Goal: Task Accomplishment & Management: Use online tool/utility

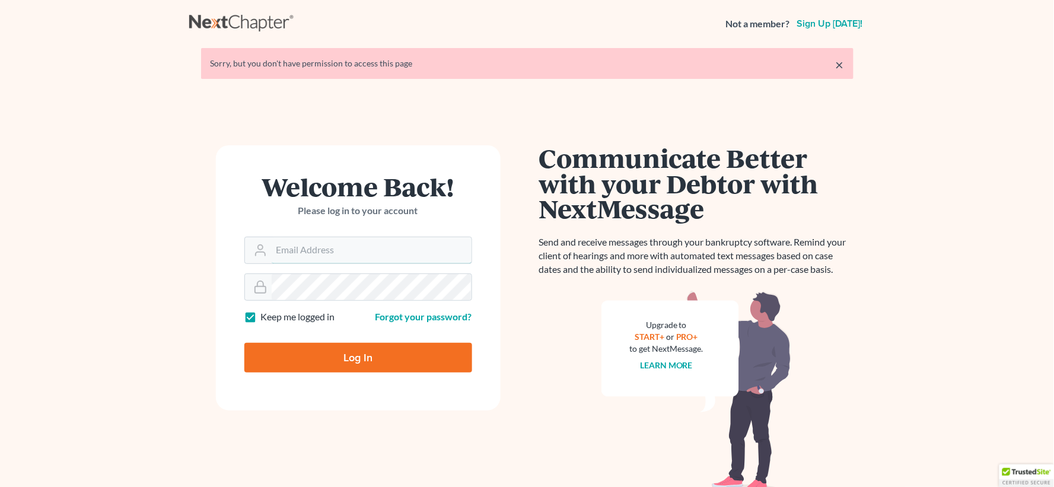
type input "[EMAIL_ADDRESS][DOMAIN_NAME]"
click at [396, 351] on input "Log In" at bounding box center [358, 358] width 228 height 30
type input "Thinking..."
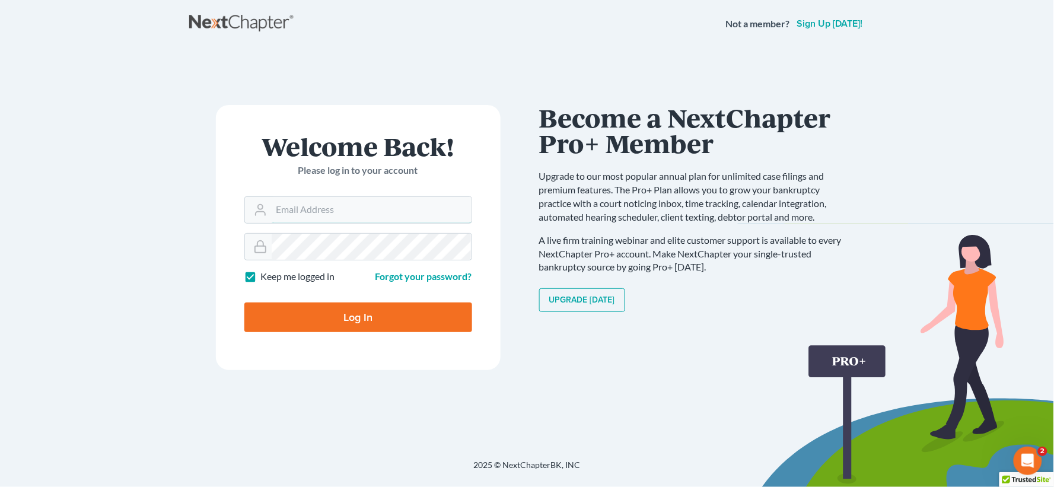
type input "[EMAIL_ADDRESS][DOMAIN_NAME]"
click at [339, 317] on input "Log In" at bounding box center [358, 318] width 228 height 30
type input "Thinking..."
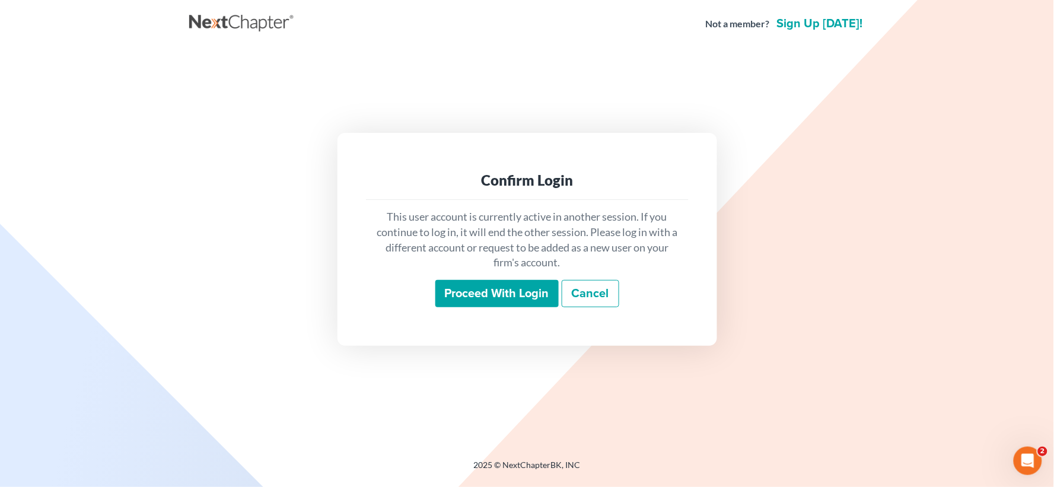
click at [515, 301] on input "Proceed with login" at bounding box center [496, 293] width 123 height 27
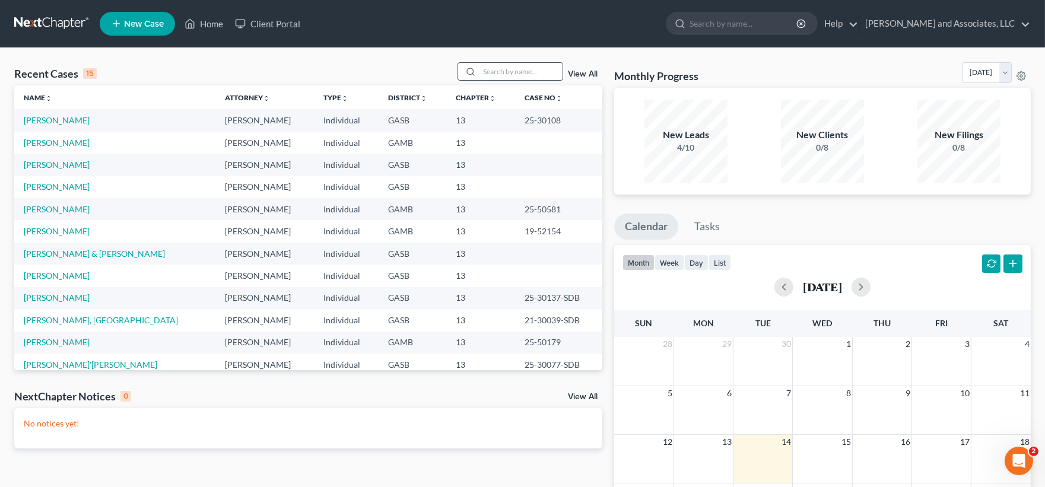
drag, startPoint x: 524, startPoint y: 74, endPoint x: 513, endPoint y: 72, distance: 11.5
click at [524, 74] on input "search" at bounding box center [520, 71] width 83 height 17
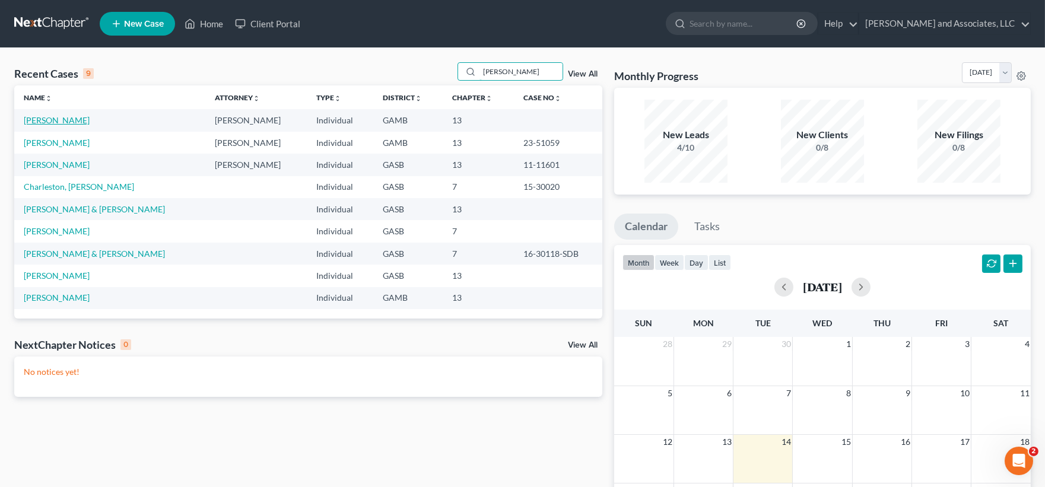
type input "gregory"
click at [65, 122] on link "Brown, Gregory" at bounding box center [57, 120] width 66 height 10
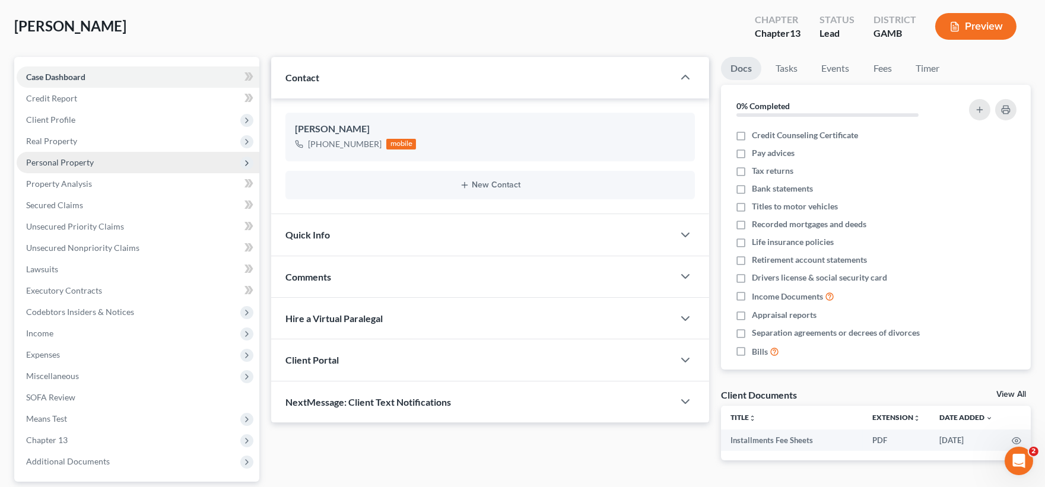
scroll to position [163, 0]
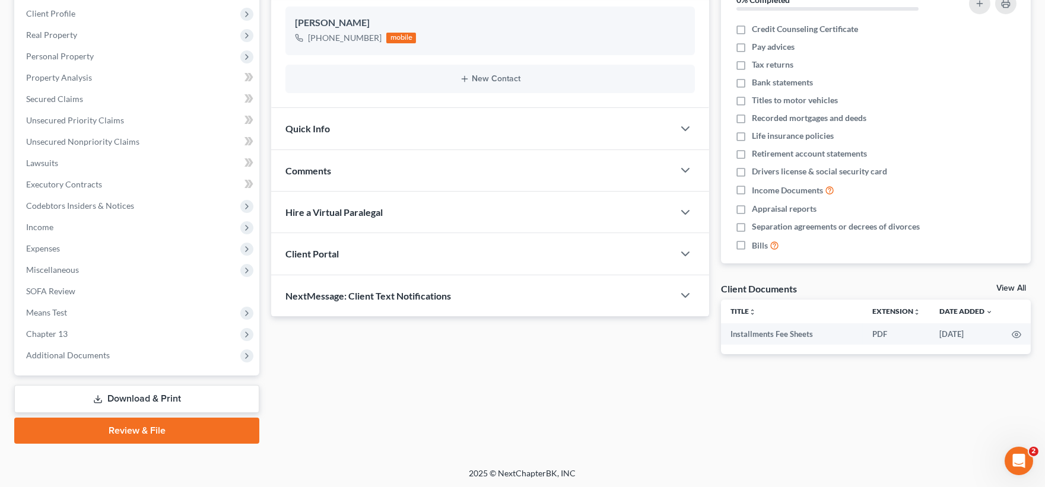
click at [144, 393] on link "Download & Print" at bounding box center [136, 399] width 245 height 28
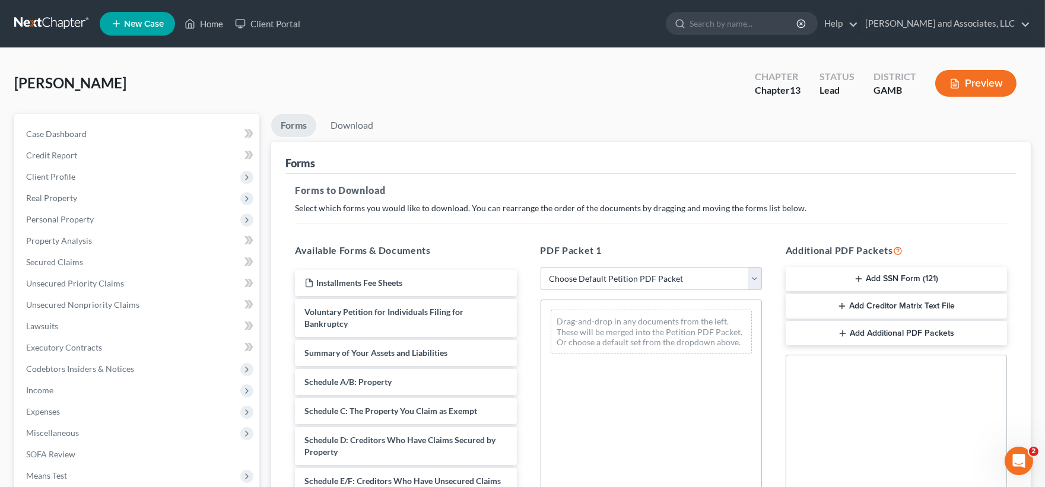
scroll to position [66, 0]
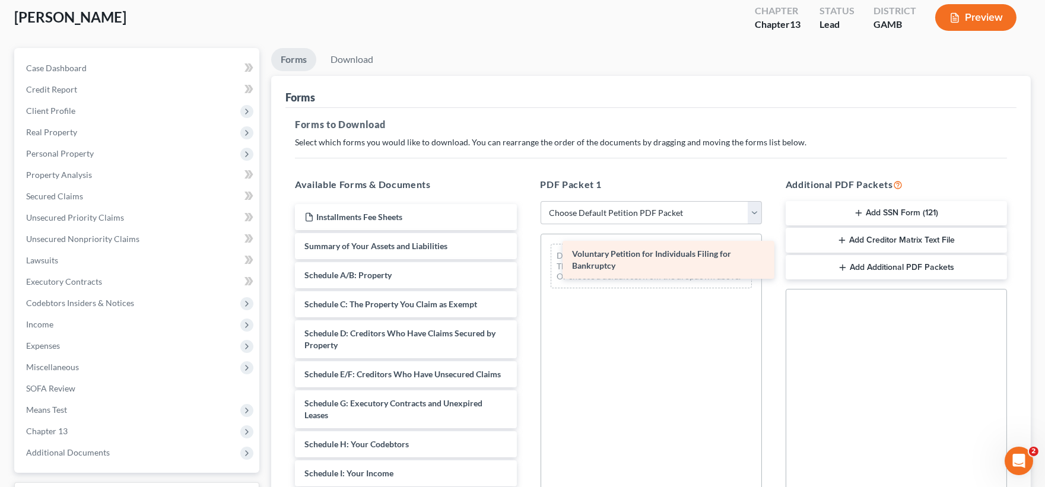
drag, startPoint x: 359, startPoint y: 254, endPoint x: 626, endPoint y: 258, distance: 267.0
click at [526, 260] on div "Voluntary Petition for Individuals Filing for Bankruptcy Installments Fee Sheet…" at bounding box center [405, 479] width 240 height 551
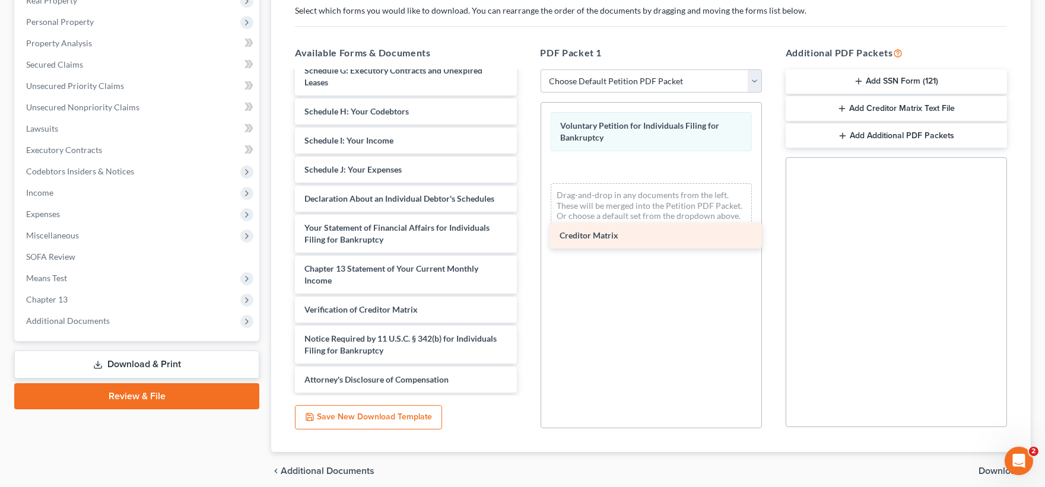
scroll to position [212, 0]
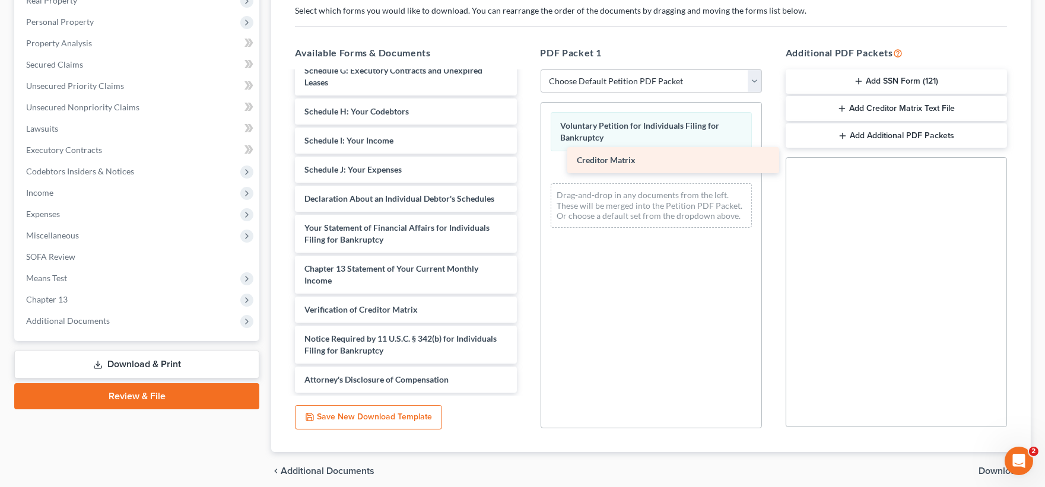
drag, startPoint x: 316, startPoint y: 277, endPoint x: 588, endPoint y: 157, distance: 297.5
click at [526, 157] on div "Creditor Matrix Installments Fee Sheets Summary of Your Assets and Liabilities …" at bounding box center [405, 131] width 240 height 521
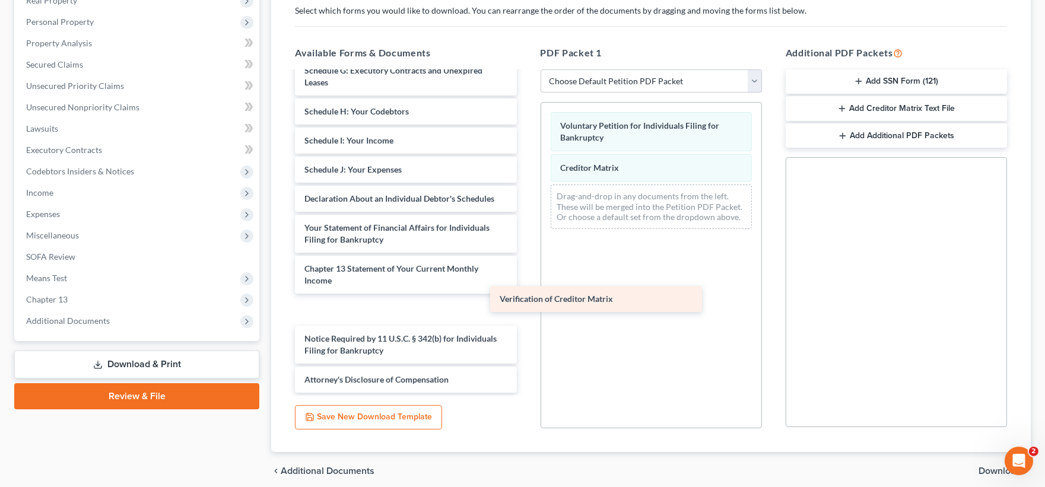
scroll to position [184, 0]
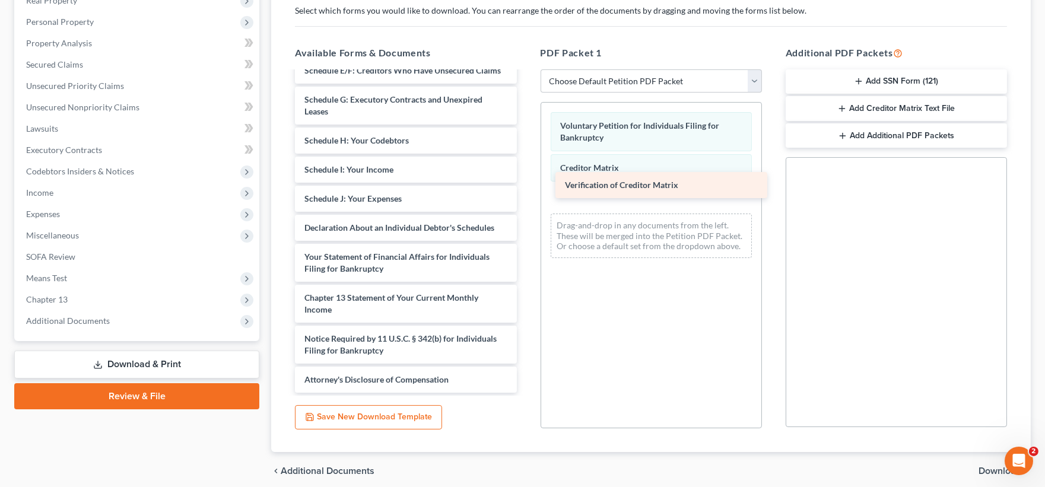
drag, startPoint x: 352, startPoint y: 314, endPoint x: 612, endPoint y: 190, distance: 288.4
click at [526, 190] on div "Verification of Creditor Matrix Installments Fee Sheets Summary of Your Assets …" at bounding box center [405, 146] width 240 height 492
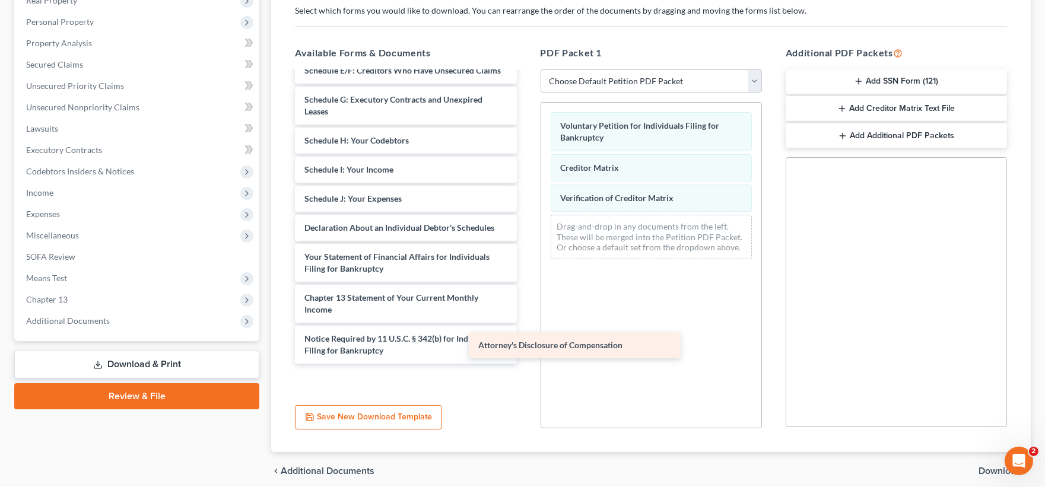
scroll to position [155, 0]
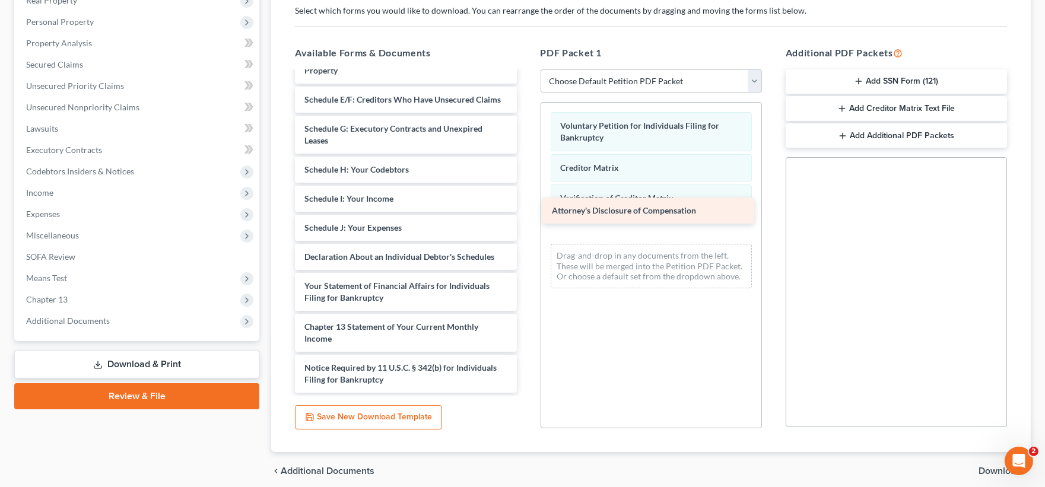
drag, startPoint x: 376, startPoint y: 383, endPoint x: 625, endPoint y: 221, distance: 296.7
click at [526, 221] on div "Attorney's Disclosure of Compensation Installments Fee Sheets Summary of Your A…" at bounding box center [405, 160] width 240 height 463
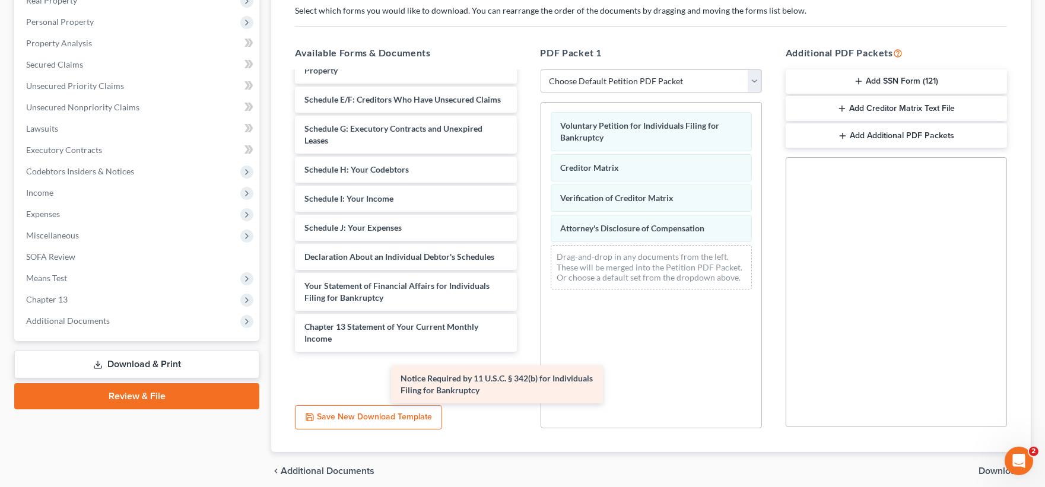
scroll to position [113, 0]
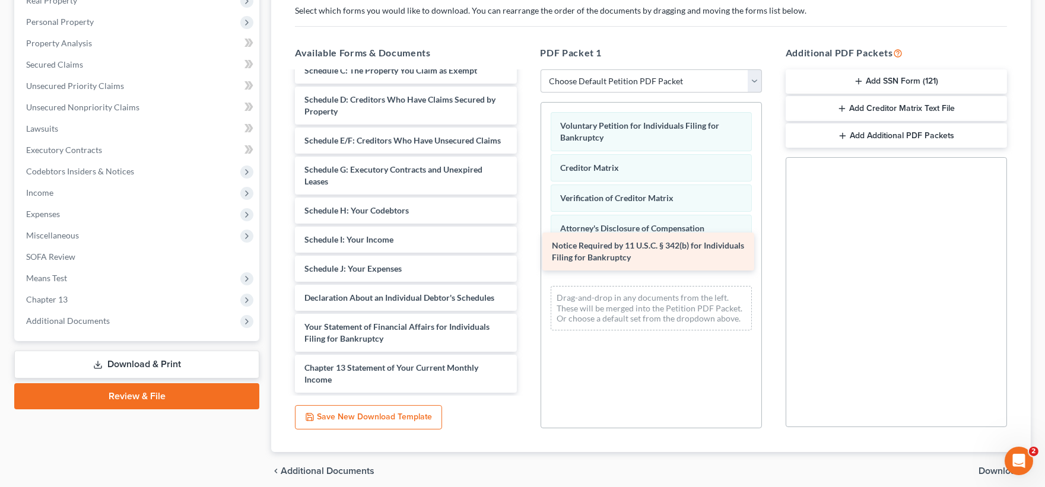
drag, startPoint x: 389, startPoint y: 364, endPoint x: 637, endPoint y: 243, distance: 275.4
click at [526, 243] on div "Notice Required by 11 U.S.C. § 342(b) for Individuals Filing for Bankruptcy Ins…" at bounding box center [405, 181] width 240 height 422
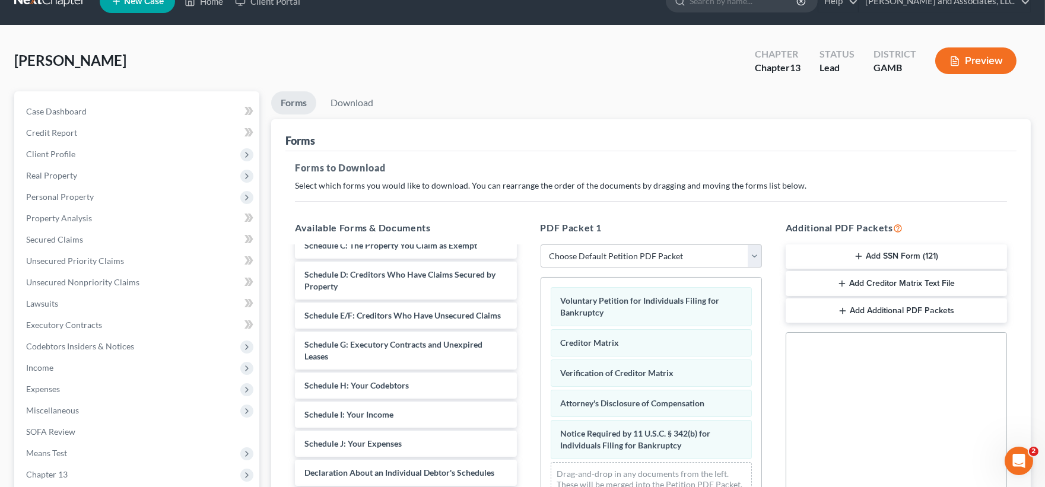
scroll to position [0, 0]
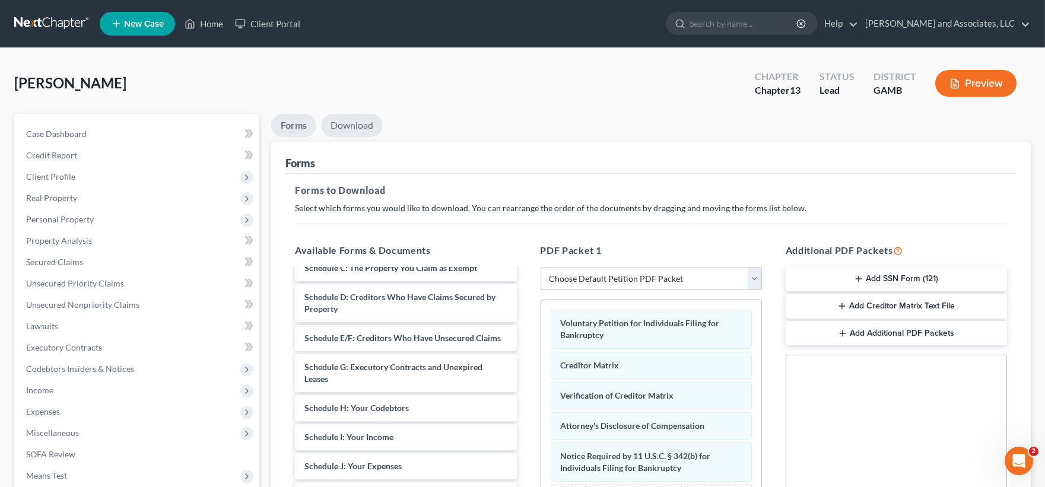
click at [358, 128] on link "Download" at bounding box center [352, 125] width 62 height 23
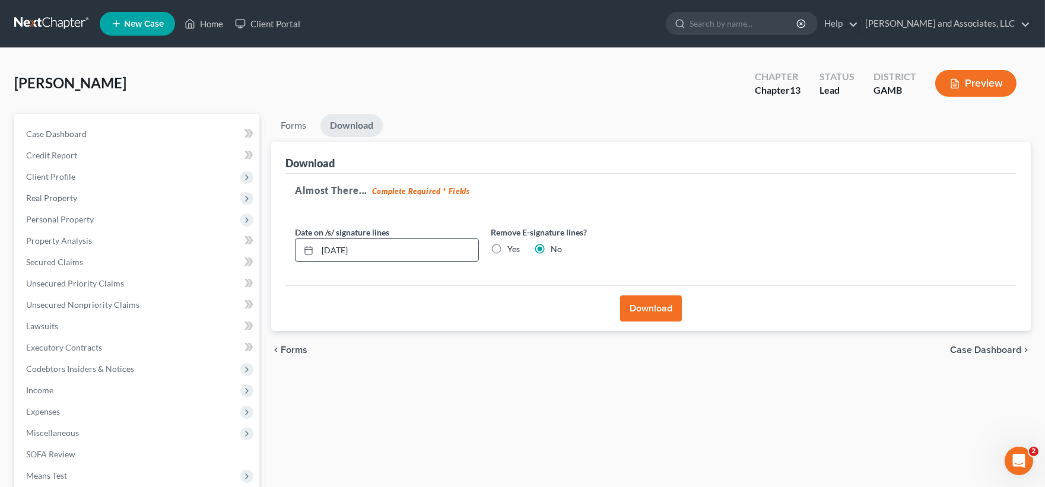
click at [343, 251] on input "[DATE]" at bounding box center [397, 250] width 161 height 23
click at [387, 246] on input "10/01/2025" at bounding box center [397, 250] width 161 height 23
type input "[DATE]"
click at [648, 301] on button "Download" at bounding box center [651, 308] width 62 height 26
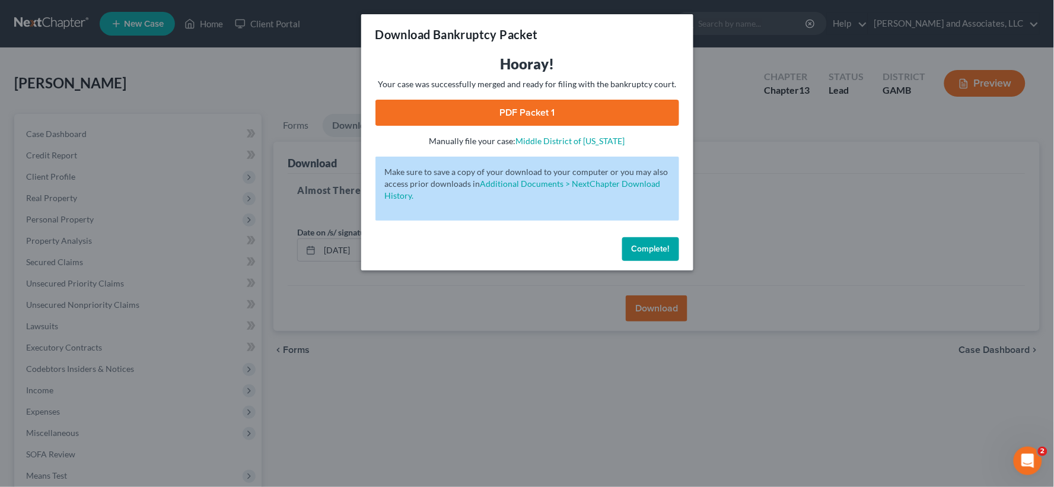
click at [552, 113] on link "PDF Packet 1" at bounding box center [528, 113] width 304 height 26
drag, startPoint x: 647, startPoint y: 250, endPoint x: 176, endPoint y: 200, distance: 473.7
click at [647, 249] on span "Complete!" at bounding box center [651, 249] width 38 height 10
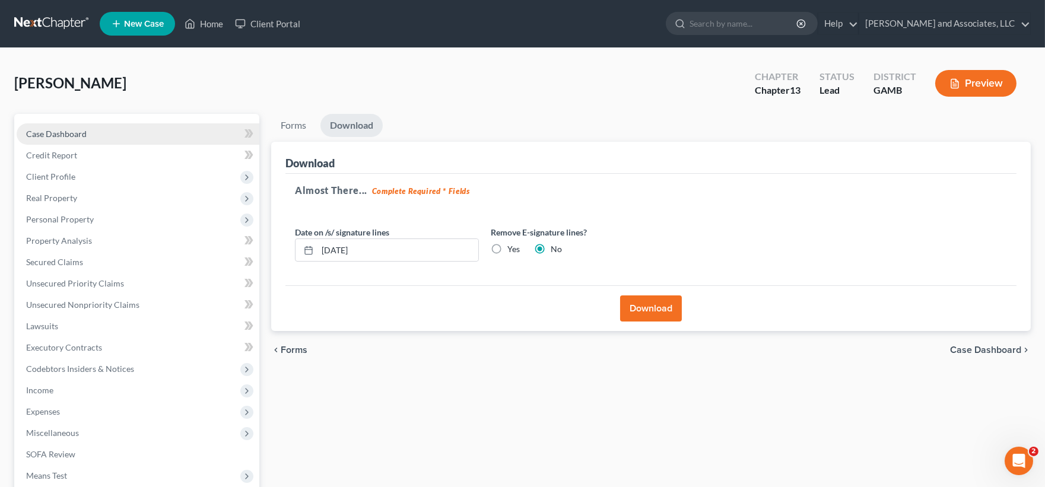
click at [65, 126] on link "Case Dashboard" at bounding box center [138, 133] width 243 height 21
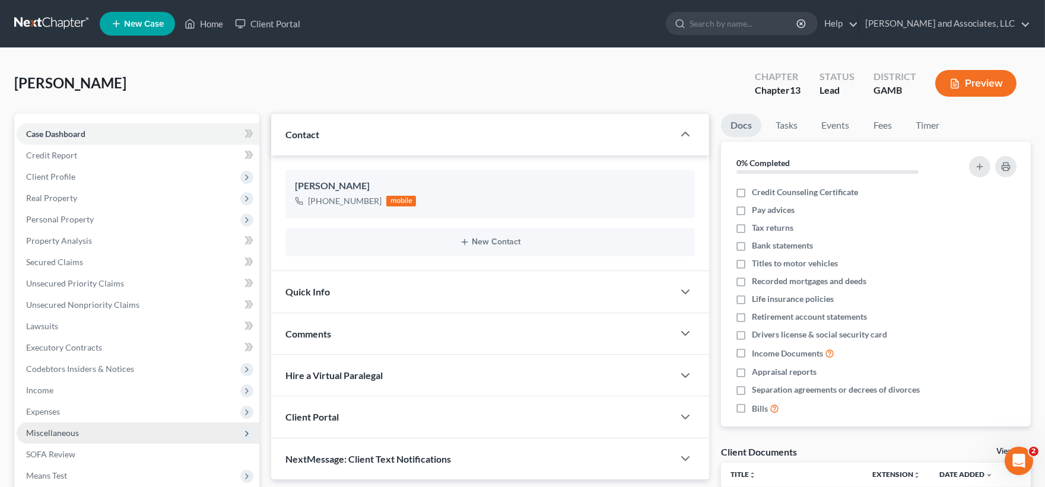
scroll to position [163, 0]
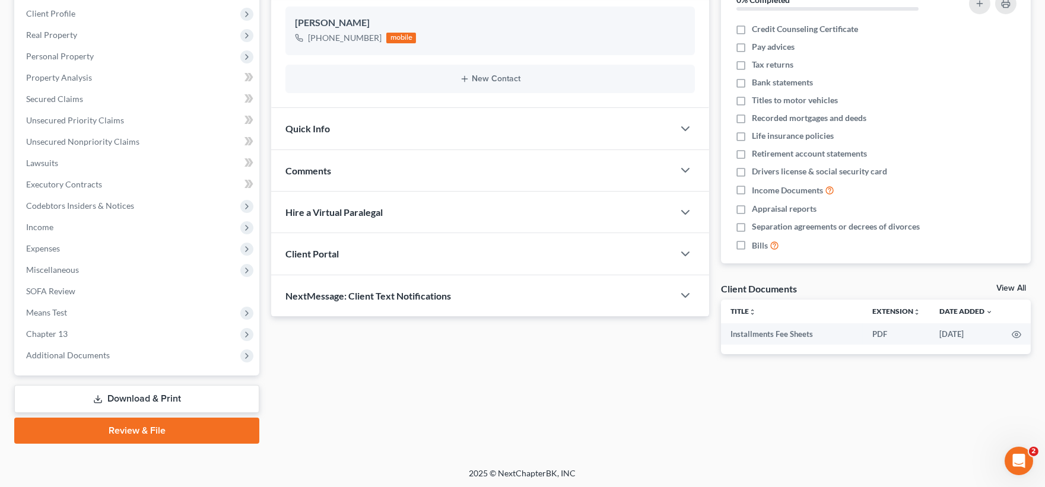
click at [131, 399] on link "Download & Print" at bounding box center [136, 399] width 245 height 28
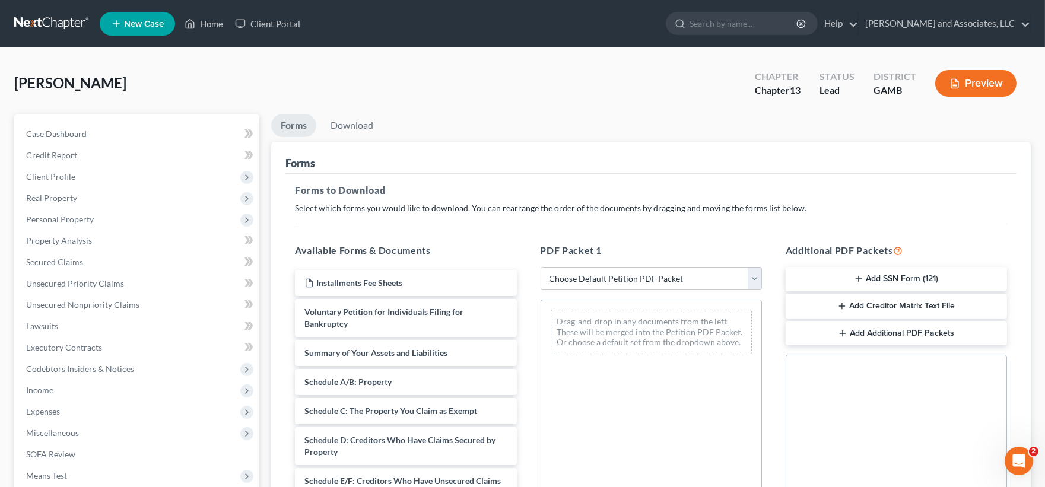
click at [891, 271] on button "Add SSN Form (121)" at bounding box center [895, 279] width 221 height 25
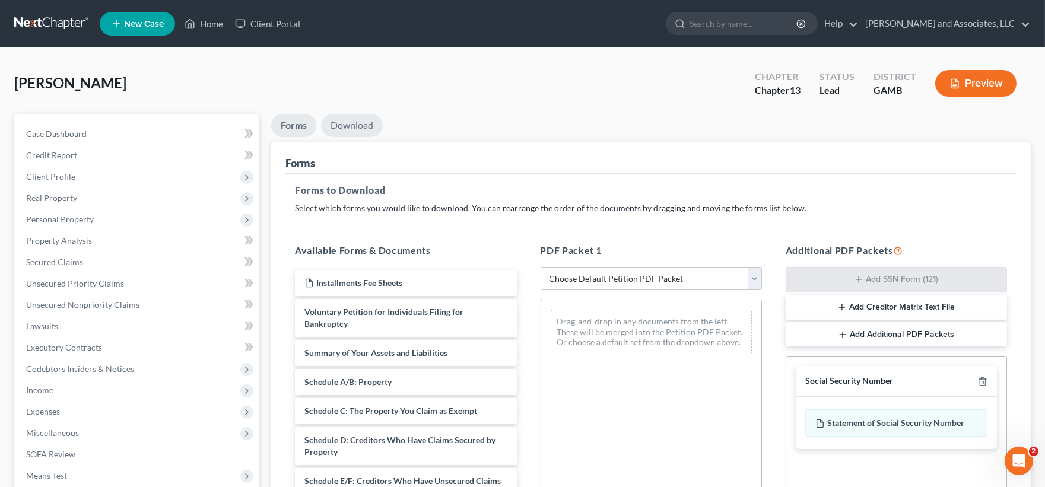
click at [357, 119] on link "Download" at bounding box center [352, 125] width 62 height 23
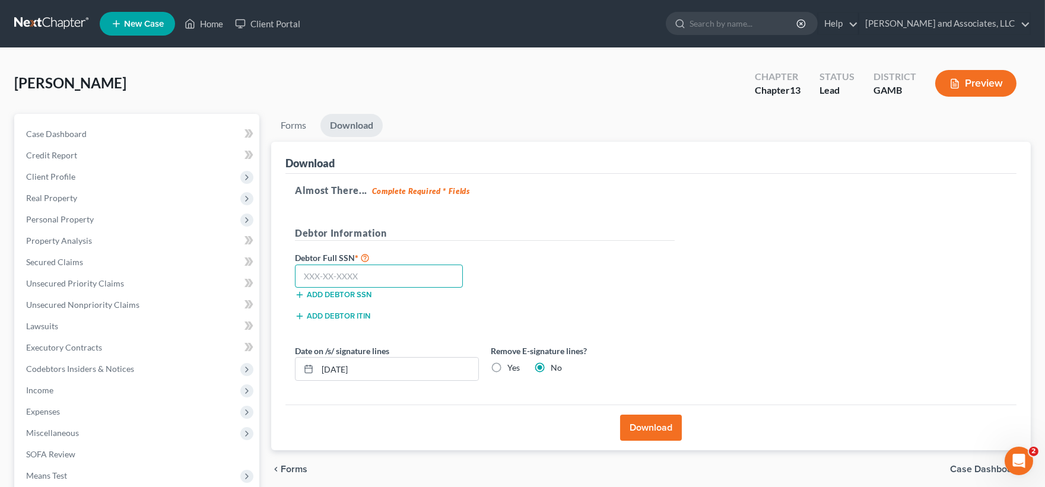
click at [358, 275] on input "text" at bounding box center [379, 277] width 168 height 24
type input "259-37-6613"
click at [344, 370] on input "[DATE]" at bounding box center [397, 369] width 161 height 23
click at [371, 367] on input "[DATE]" at bounding box center [397, 369] width 161 height 23
type input "[DATE]"
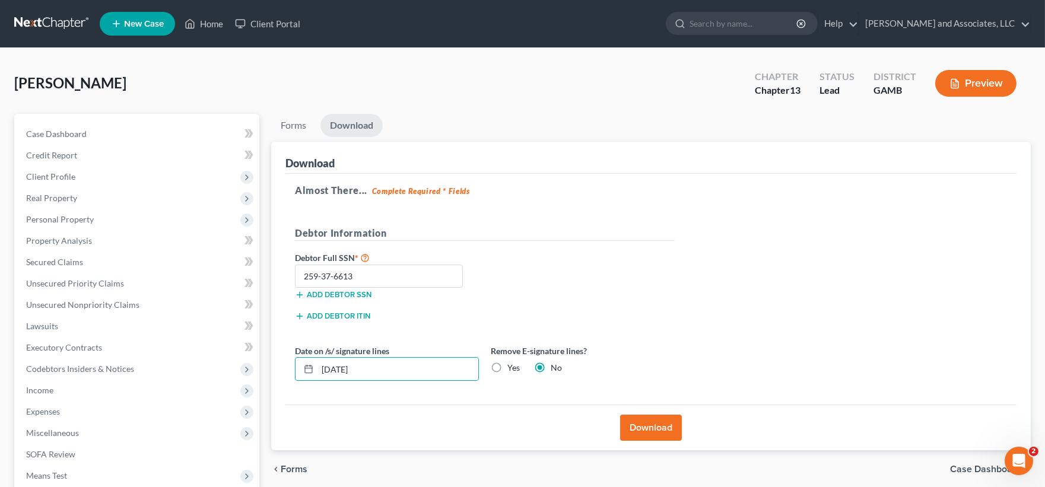
click at [653, 431] on button "Download" at bounding box center [651, 428] width 62 height 26
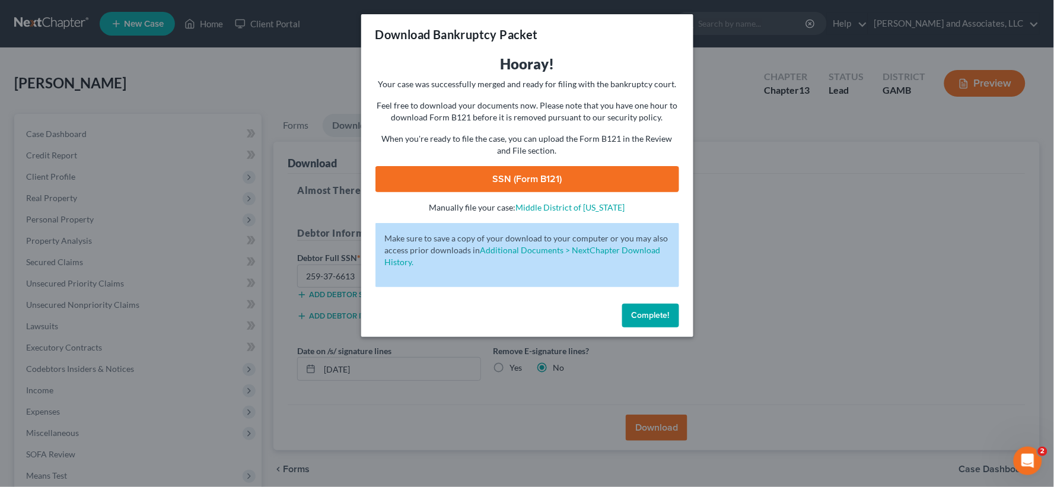
click at [577, 182] on link "SSN (Form B121)" at bounding box center [528, 179] width 304 height 26
click at [653, 317] on span "Complete!" at bounding box center [651, 315] width 38 height 10
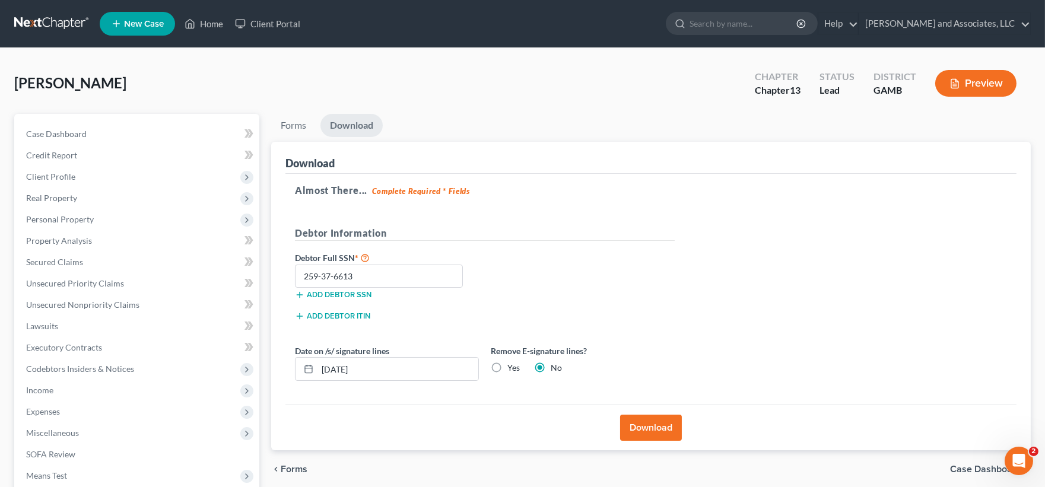
click at [657, 427] on button "Download" at bounding box center [651, 428] width 62 height 26
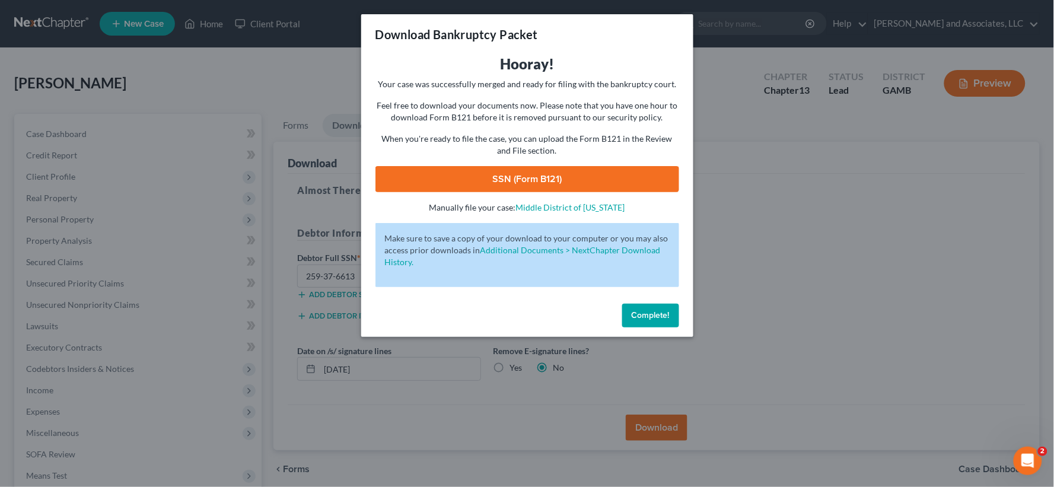
click at [526, 181] on link "SSN (Form B121)" at bounding box center [528, 179] width 304 height 26
drag, startPoint x: 654, startPoint y: 317, endPoint x: 181, endPoint y: 209, distance: 485.6
click at [648, 314] on span "Complete!" at bounding box center [651, 315] width 38 height 10
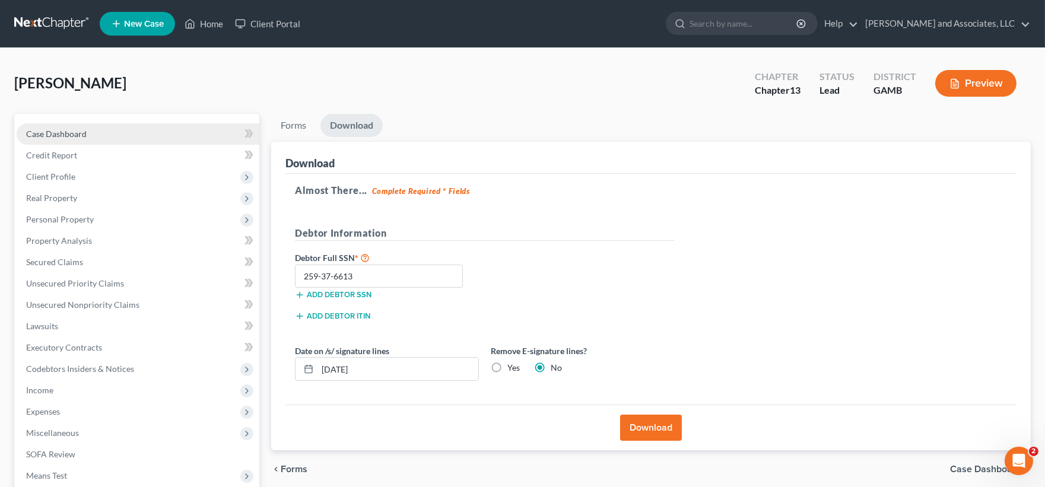
click at [44, 133] on span "Case Dashboard" at bounding box center [56, 134] width 61 height 10
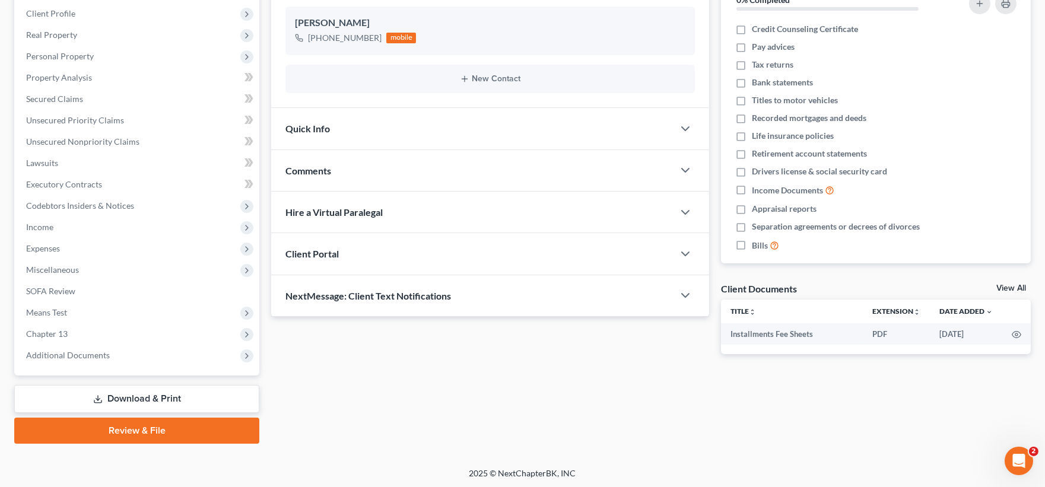
click at [150, 394] on link "Download & Print" at bounding box center [136, 399] width 245 height 28
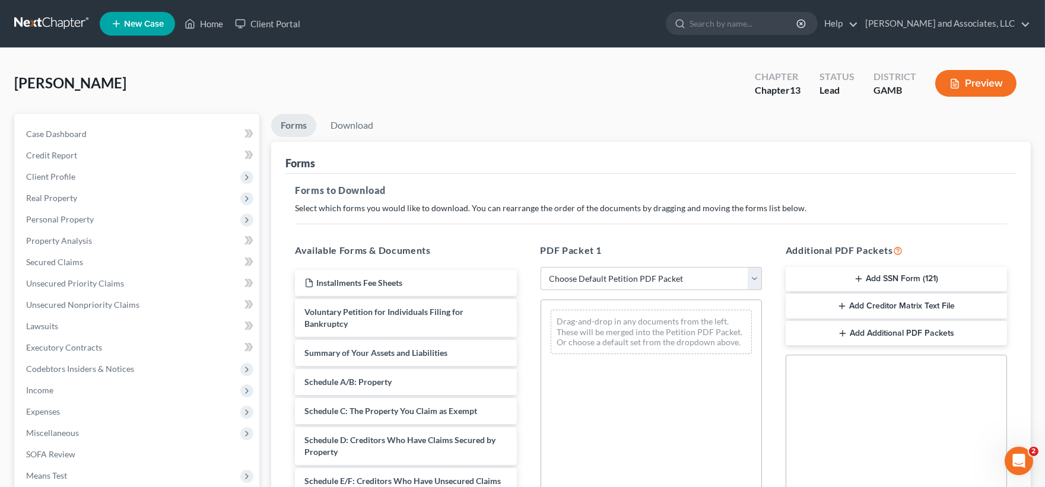
click at [903, 307] on button "Add Creditor Matrix Text File" at bounding box center [895, 306] width 221 height 25
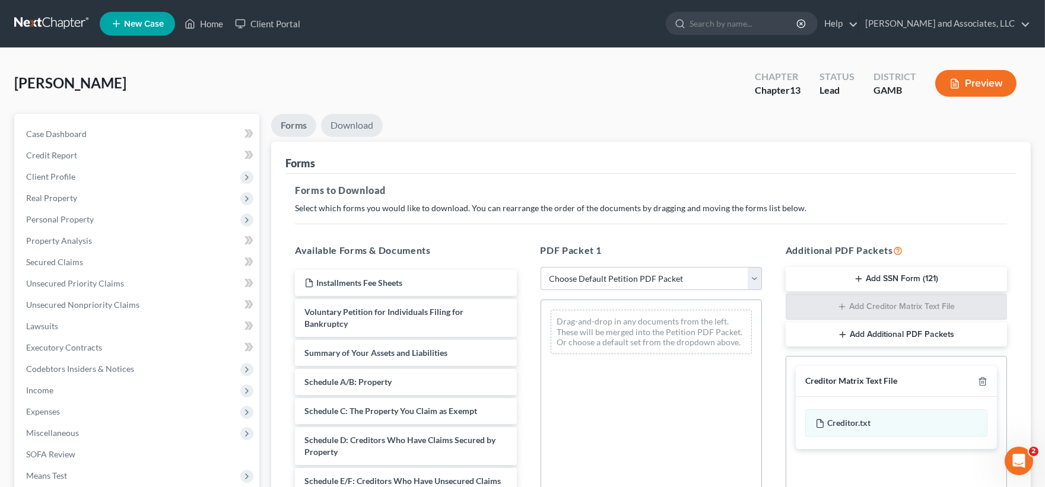
click at [364, 125] on link "Download" at bounding box center [352, 125] width 62 height 23
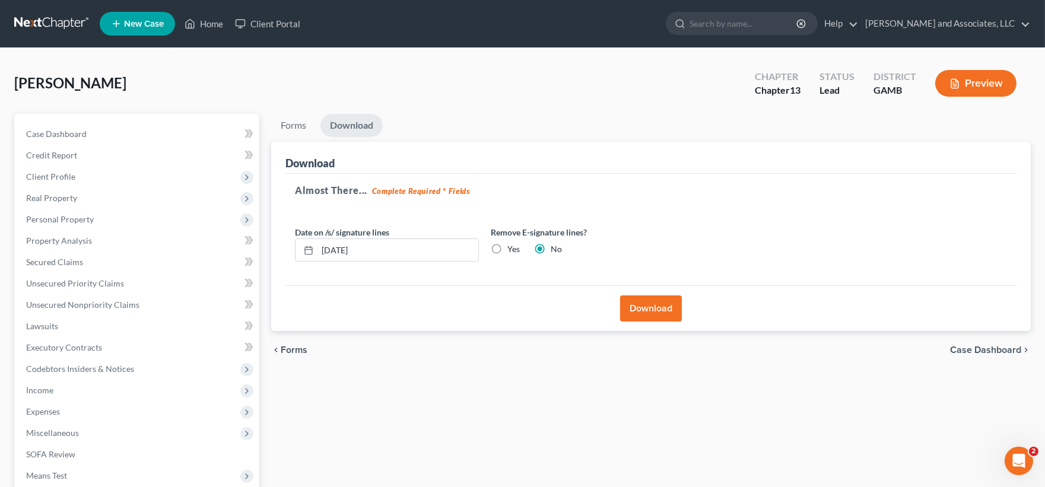
click at [666, 316] on button "Download" at bounding box center [651, 308] width 62 height 26
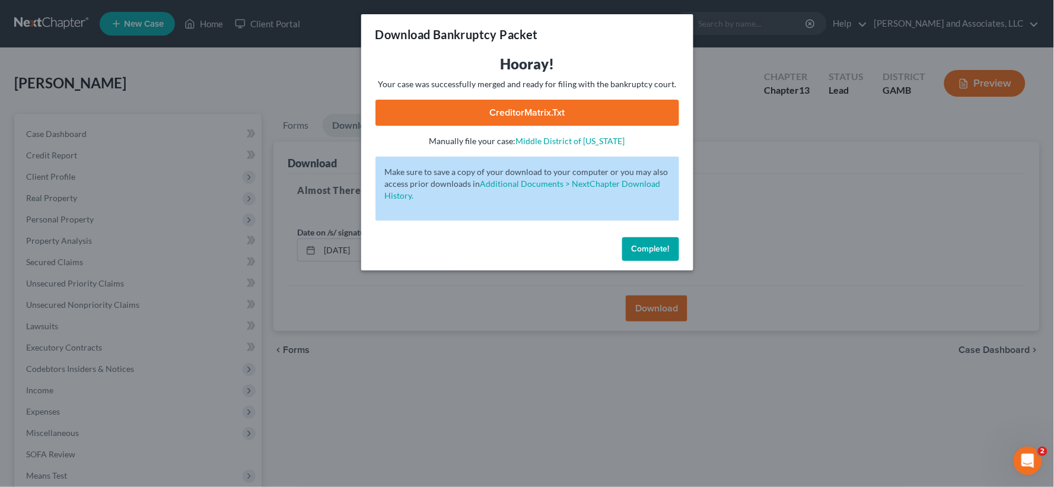
click at [553, 107] on link "CreditorMatrix.txt" at bounding box center [528, 113] width 304 height 26
click at [583, 140] on link "Middle District of [US_STATE]" at bounding box center [570, 141] width 109 height 10
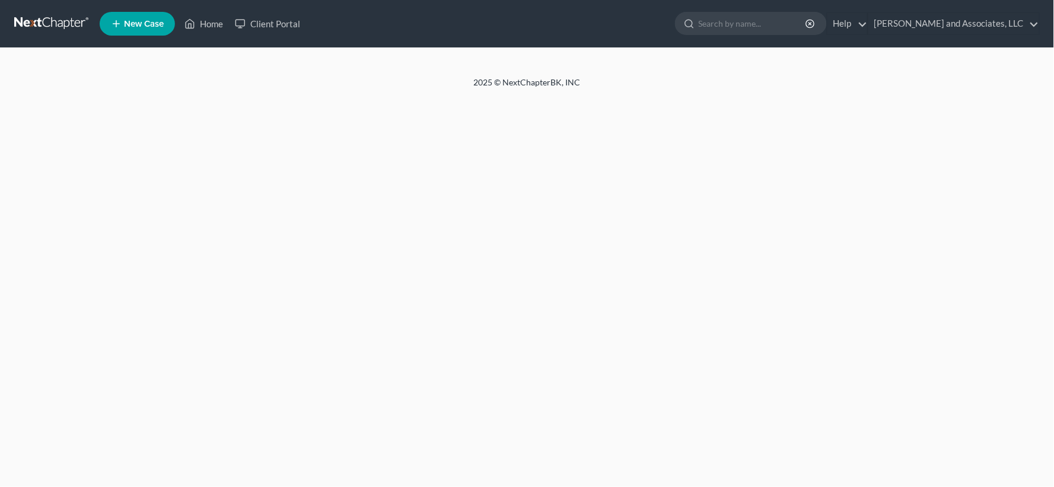
select select "1"
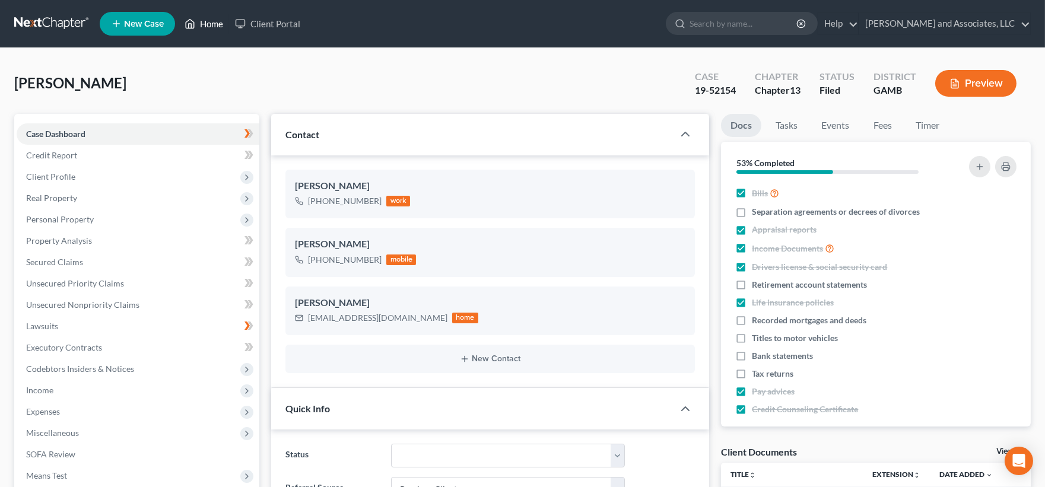
click at [211, 23] on link "Home" at bounding box center [204, 23] width 50 height 21
click at [212, 21] on link "Home" at bounding box center [204, 23] width 50 height 21
click at [217, 21] on link "Home" at bounding box center [204, 23] width 50 height 21
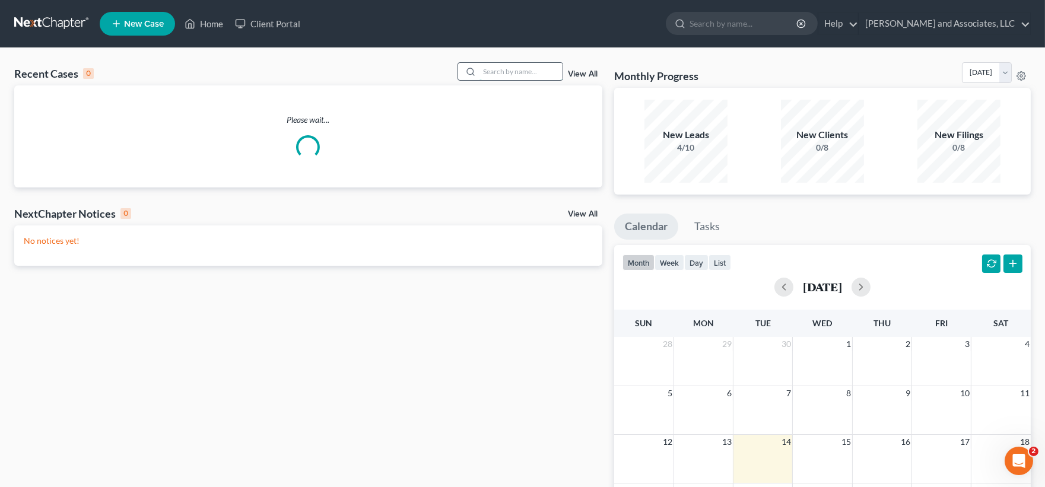
click at [507, 72] on input "search" at bounding box center [520, 71] width 83 height 17
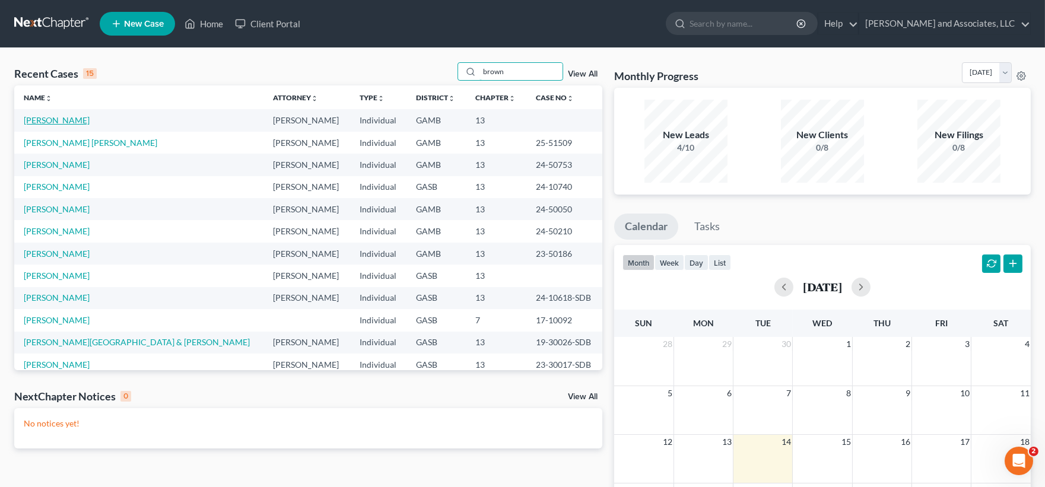
type input "brown"
click at [62, 120] on link "[PERSON_NAME]" at bounding box center [57, 120] width 66 height 10
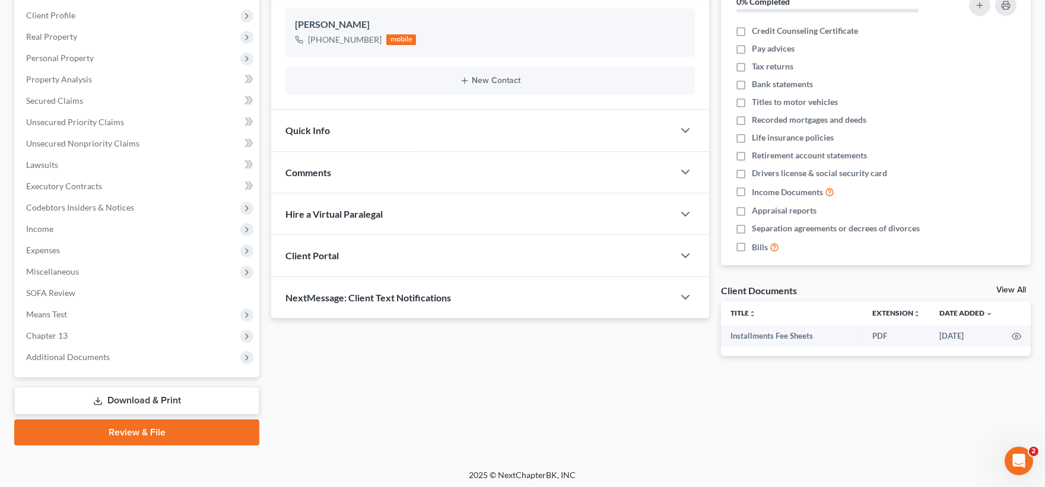
scroll to position [163, 0]
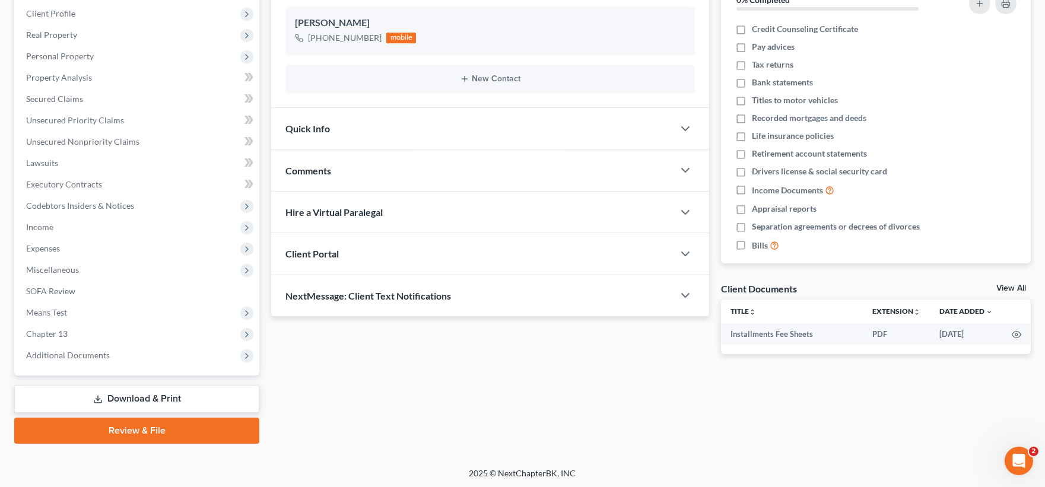
drag, startPoint x: 341, startPoint y: 297, endPoint x: 366, endPoint y: 338, distance: 48.4
click at [341, 297] on span "NextMessage: Client Text Notifications" at bounding box center [368, 295] width 166 height 11
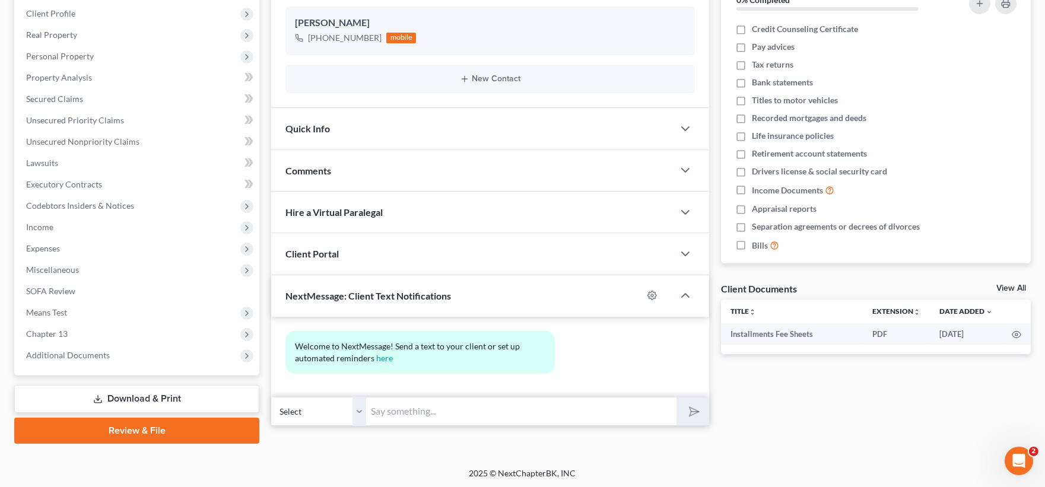
click at [377, 408] on input "text" at bounding box center [521, 411] width 310 height 29
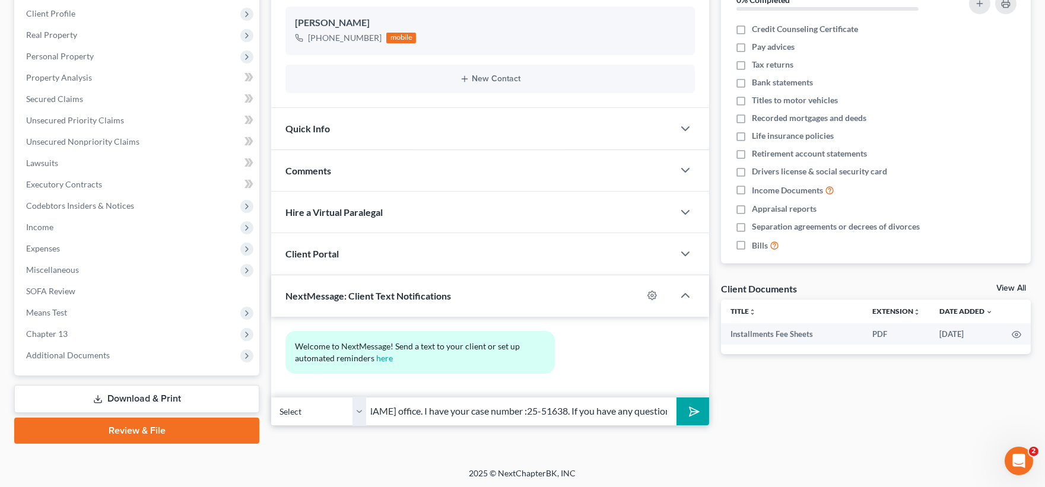
scroll to position [0, 327]
type input "Good Morning [PERSON_NAME], this is [PERSON_NAME] from Atty. [PERSON_NAME] offi…"
click at [676, 397] on button "submit" at bounding box center [692, 411] width 33 height 28
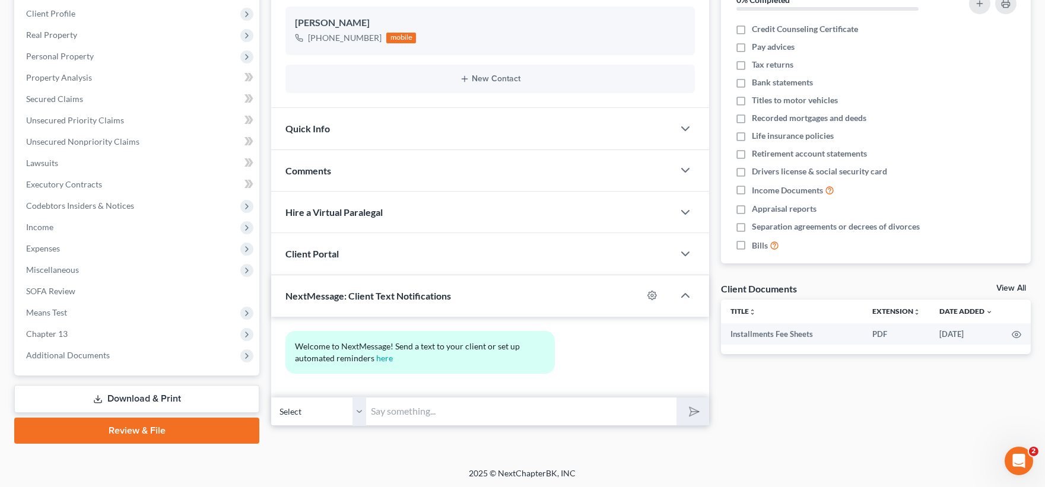
scroll to position [0, 0]
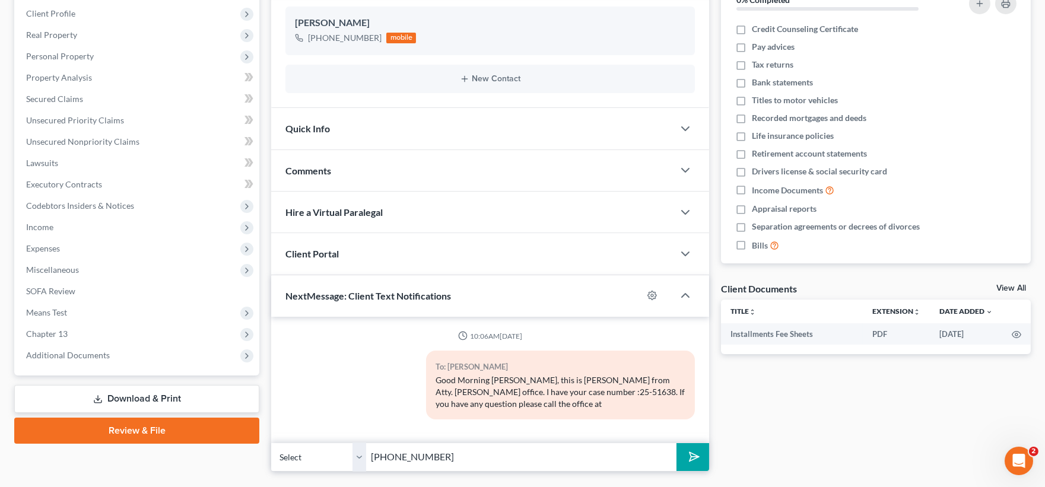
type input "[PHONE_NUMBER]"
click at [676, 443] on button "submit" at bounding box center [692, 457] width 33 height 28
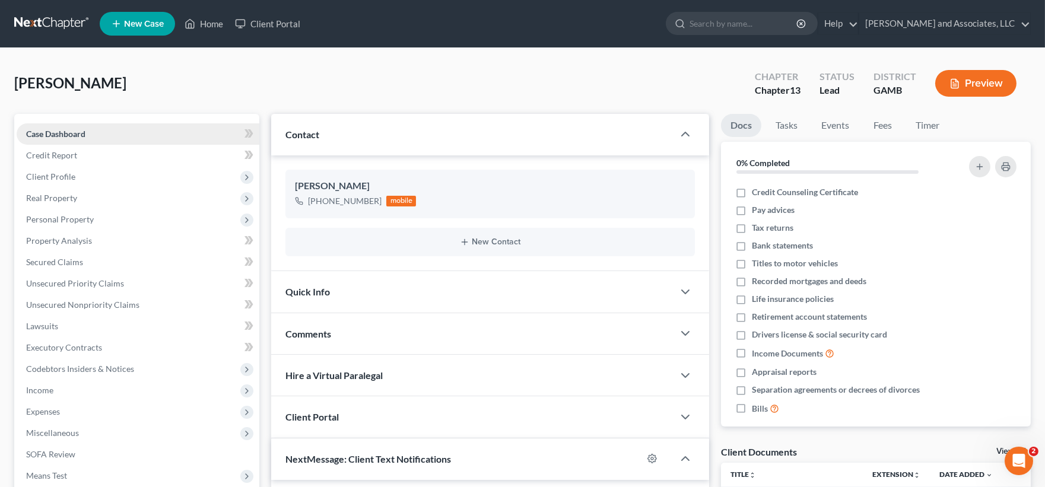
click at [75, 133] on span "Case Dashboard" at bounding box center [55, 134] width 59 height 10
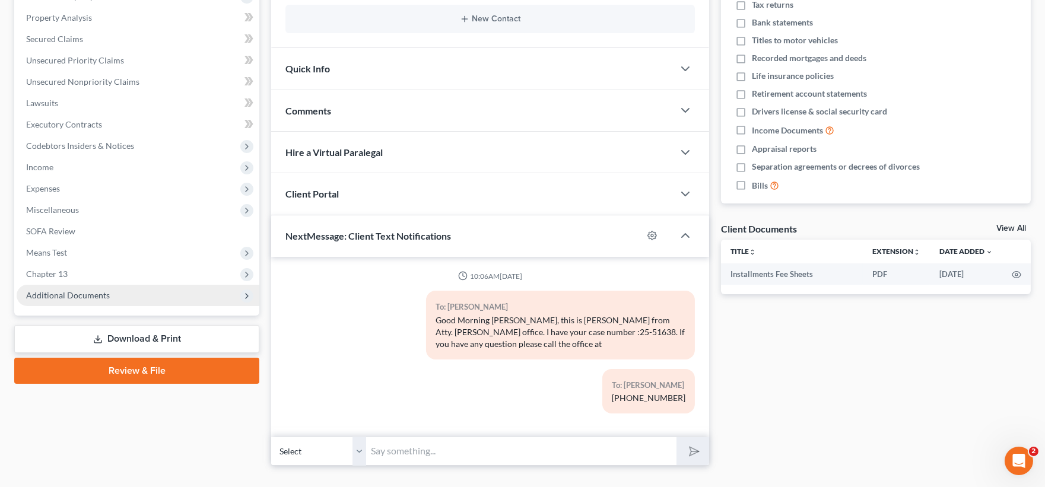
scroll to position [246, 0]
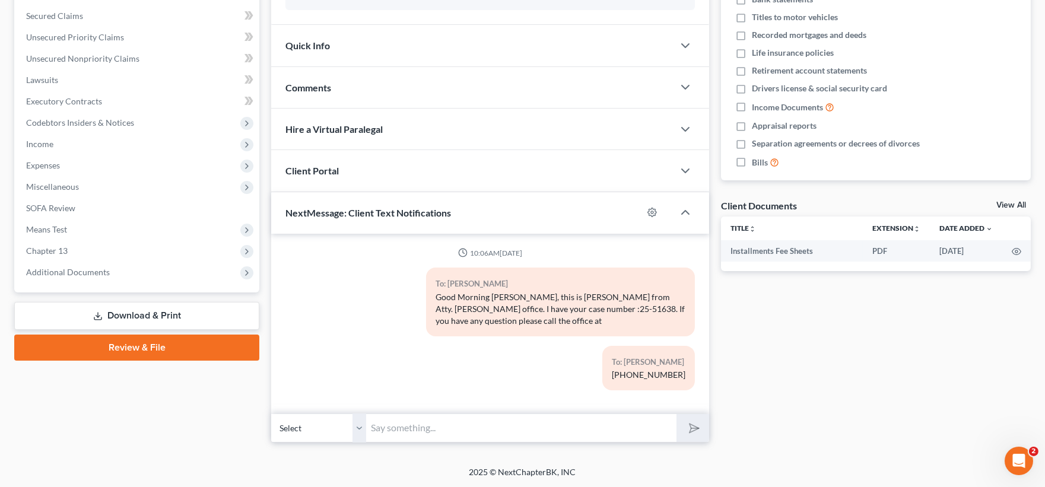
click at [144, 313] on link "Download & Print" at bounding box center [136, 316] width 245 height 28
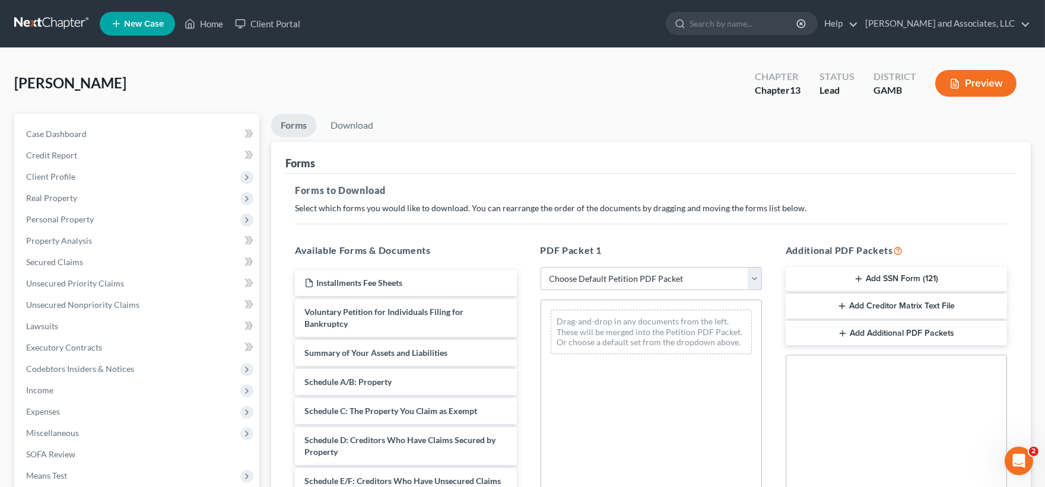
click at [876, 310] on button "Add Creditor Matrix Text File" at bounding box center [895, 306] width 221 height 25
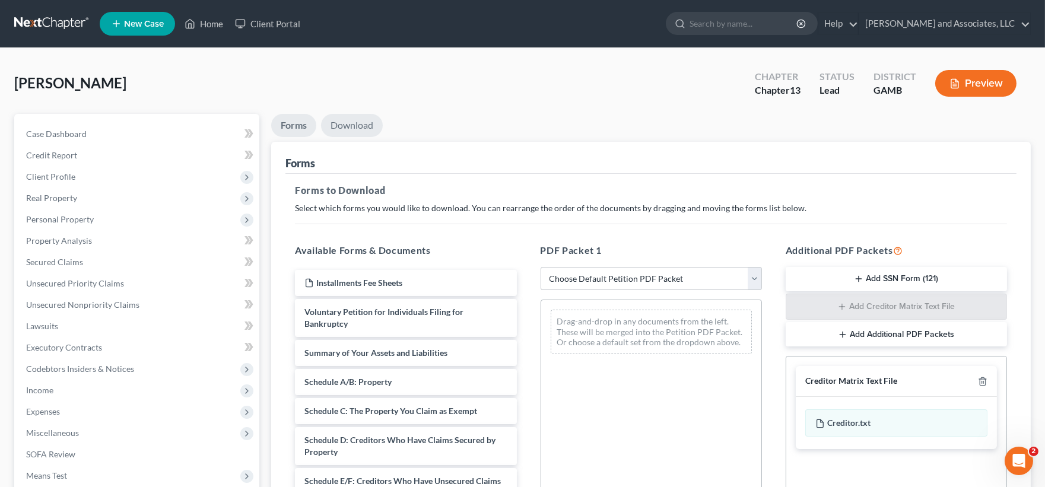
drag, startPoint x: 353, startPoint y: 123, endPoint x: 367, endPoint y: 146, distance: 26.9
click at [355, 123] on link "Download" at bounding box center [352, 125] width 62 height 23
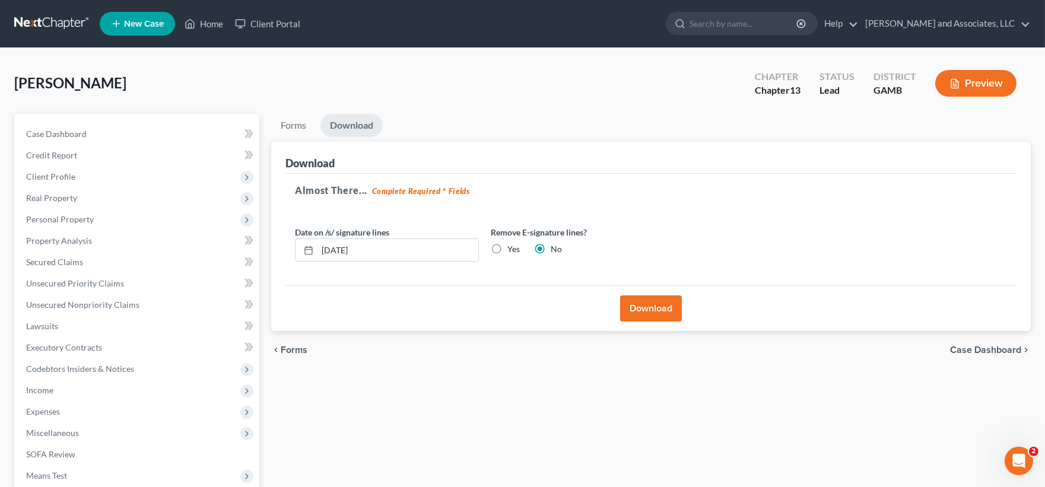
click at [632, 304] on button "Download" at bounding box center [651, 308] width 62 height 26
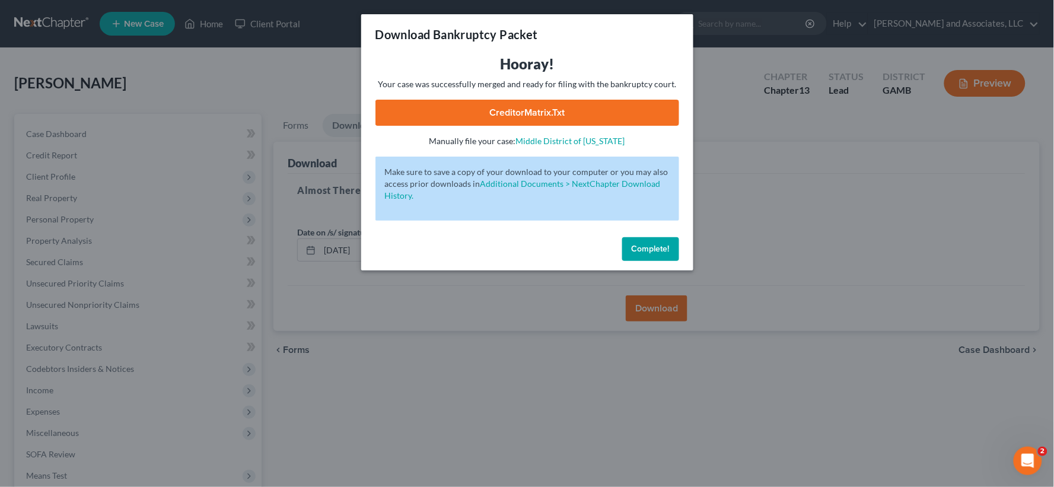
drag, startPoint x: 548, startPoint y: 115, endPoint x: 552, endPoint y: 126, distance: 12.2
click at [548, 116] on link "CreditorMatrix.txt" at bounding box center [528, 113] width 304 height 26
click at [650, 244] on span "Complete!" at bounding box center [651, 249] width 38 height 10
